Goal: Find specific fact: Find specific fact

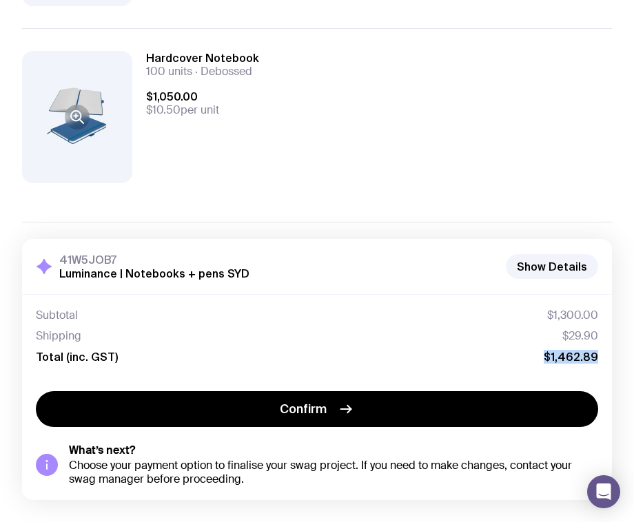
click at [633, 357] on div "Copy Link Finalise your project Aluminium Pen - Navy Blue 100 units Full colour…" at bounding box center [317, 112] width 634 height 776
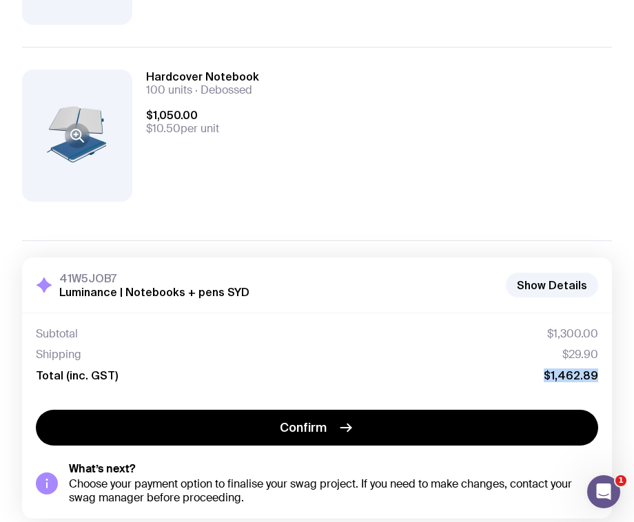
scroll to position [276, 0]
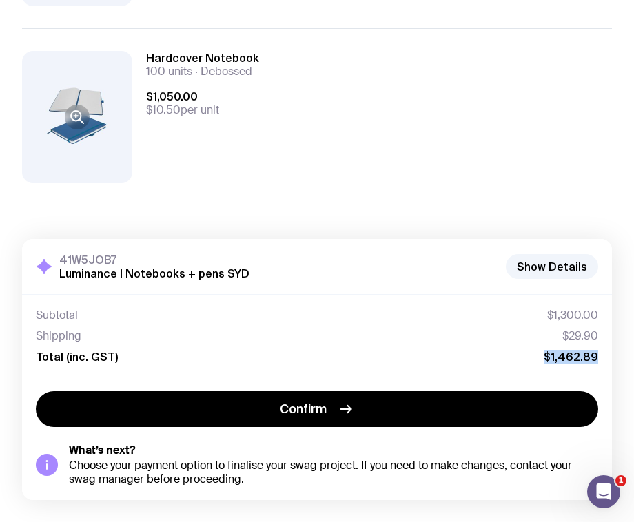
click at [558, 357] on span "$1,462.89" at bounding box center [570, 357] width 54 height 14
drag, startPoint x: 549, startPoint y: 357, endPoint x: 629, endPoint y: 357, distance: 79.9
click at [629, 357] on div "Copy Link Finalise your project Aluminium Pen - Navy Blue 100 units Full colour…" at bounding box center [317, 112] width 634 height 776
copy span "$1,462.89"
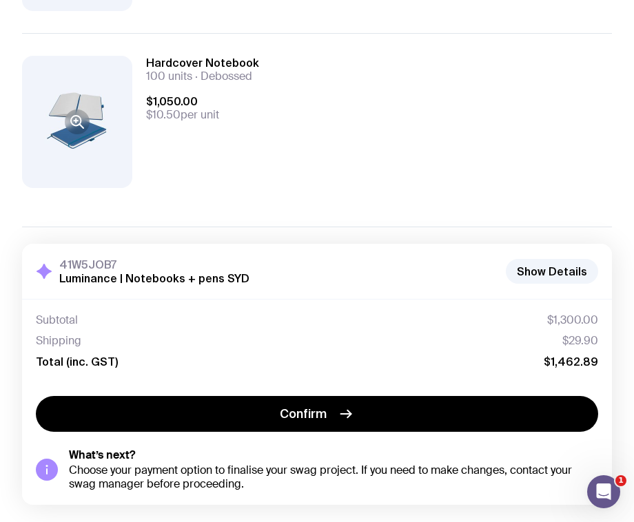
click at [309, 293] on div "41W5JOB7 Luminance | Notebooks + pens SYD Show Details" at bounding box center [316, 271] width 589 height 55
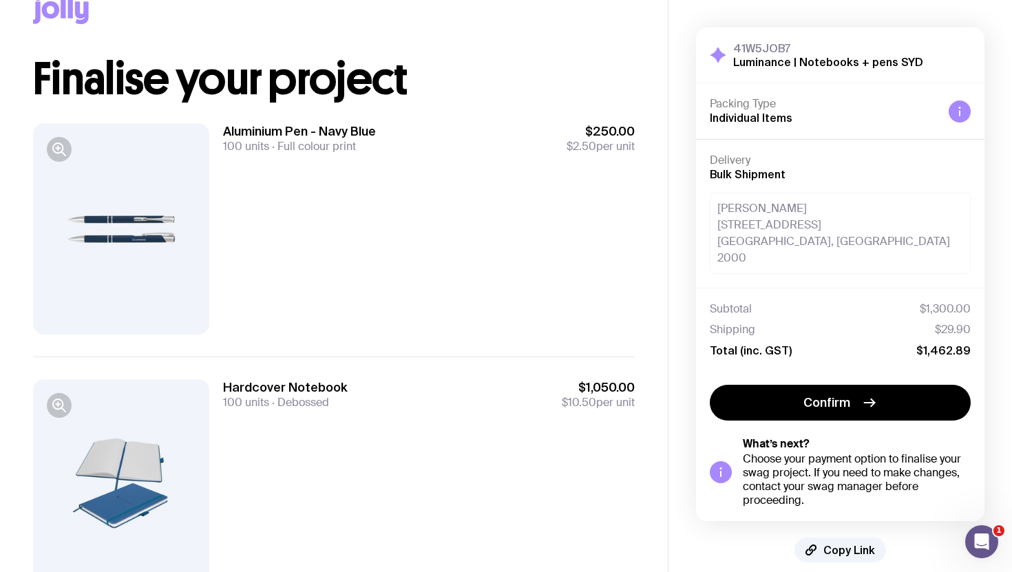
scroll to position [106, 0]
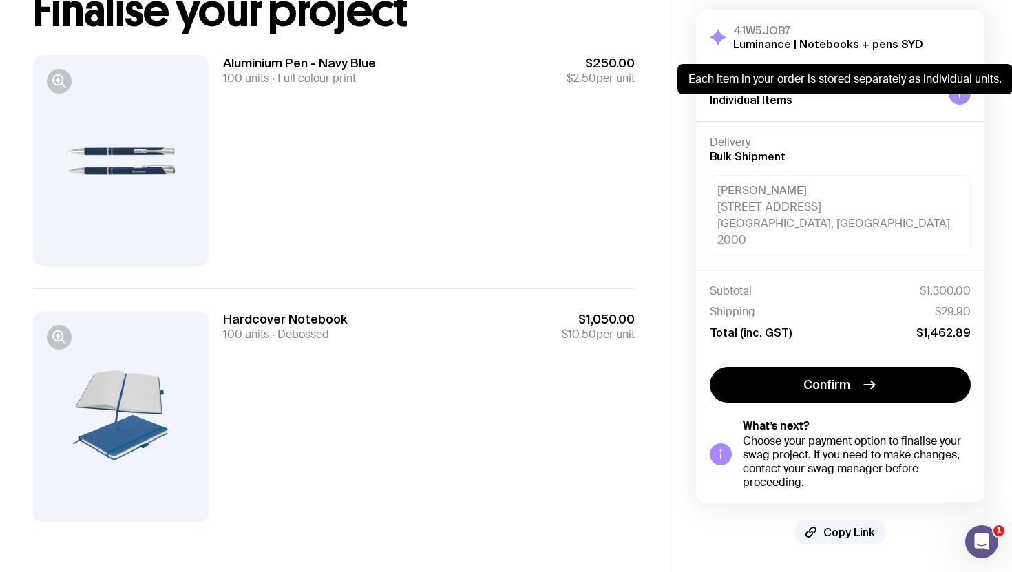
click at [633, 105] on div at bounding box center [960, 94] width 22 height 22
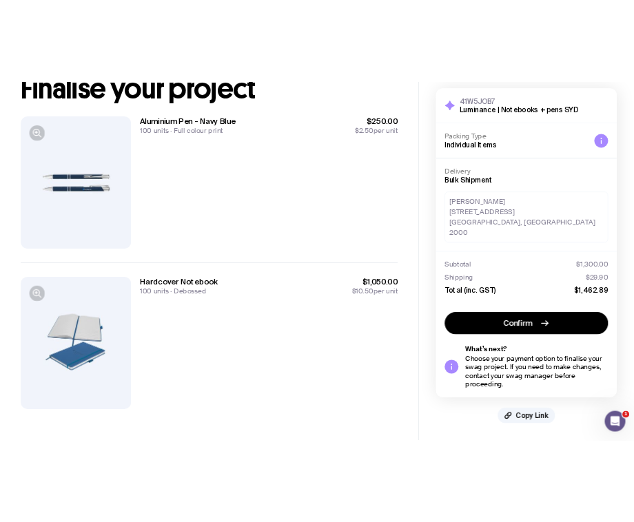
scroll to position [0, 0]
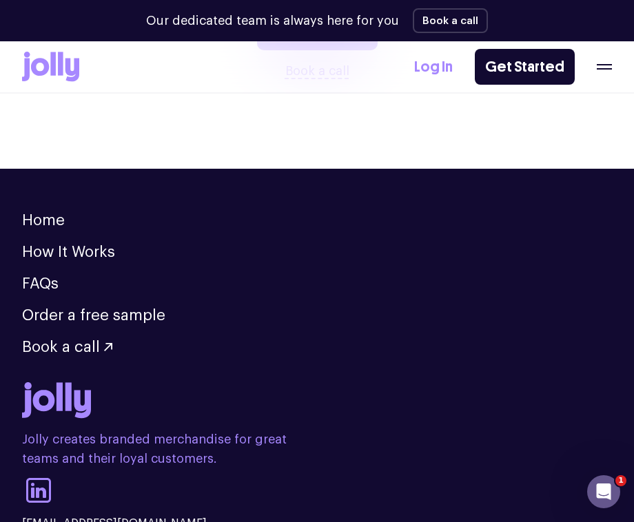
scroll to position [4292, 0]
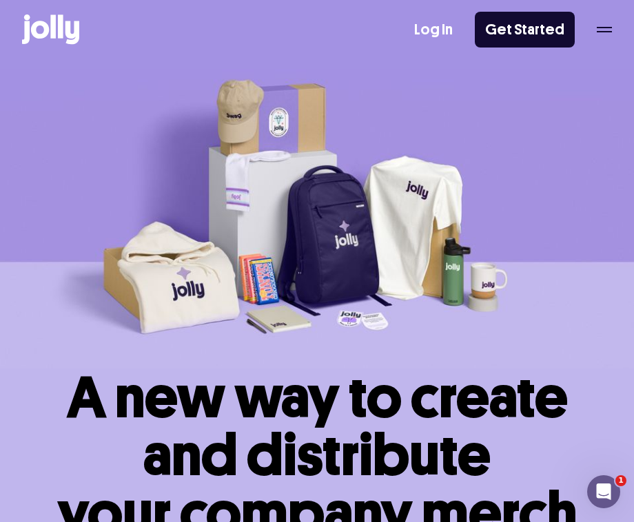
click at [597, 28] on icon "button" at bounding box center [603, 30] width 15 height 6
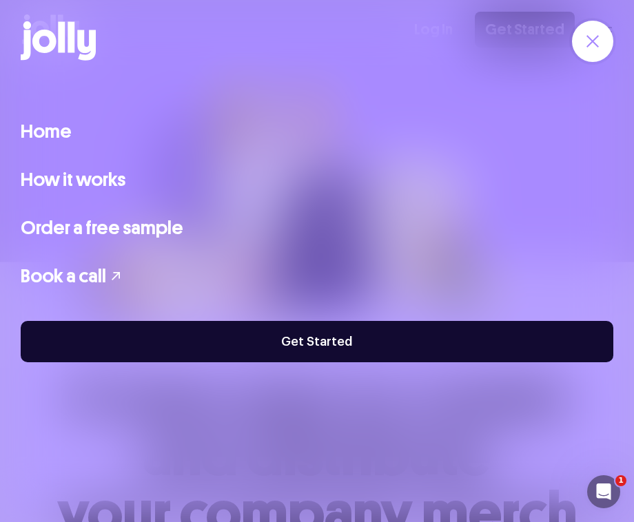
click at [597, 28] on button "button" at bounding box center [592, 41] width 41 height 41
